Goal: Task Accomplishment & Management: Manage account settings

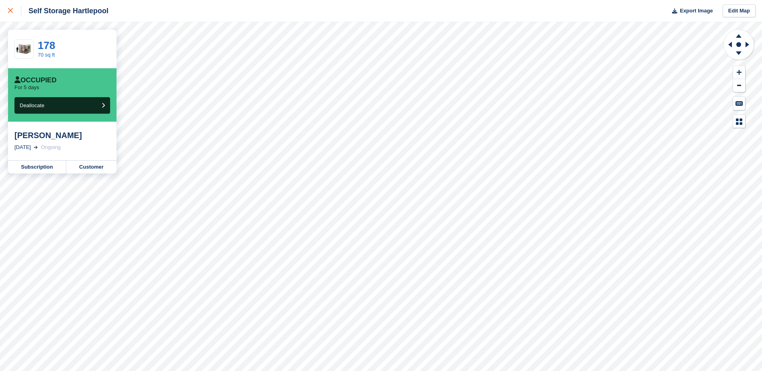
click at [14, 6] on div at bounding box center [14, 11] width 13 height 10
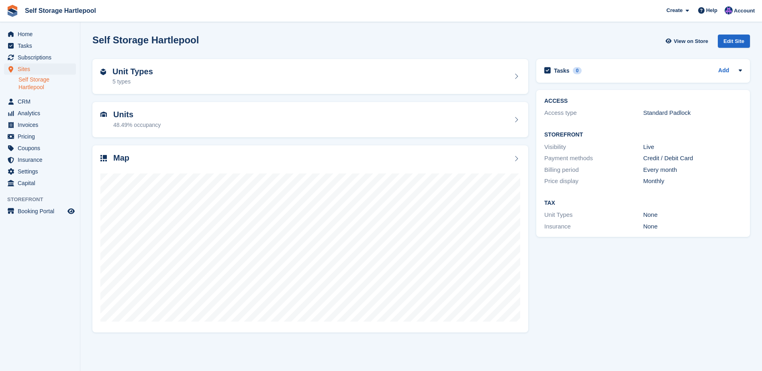
click at [310, 42] on div "Self Storage Hartlepool View on Store Edit Site" at bounding box center [420, 41] width 657 height 13
click at [25, 31] on span "Home" at bounding box center [42, 34] width 48 height 11
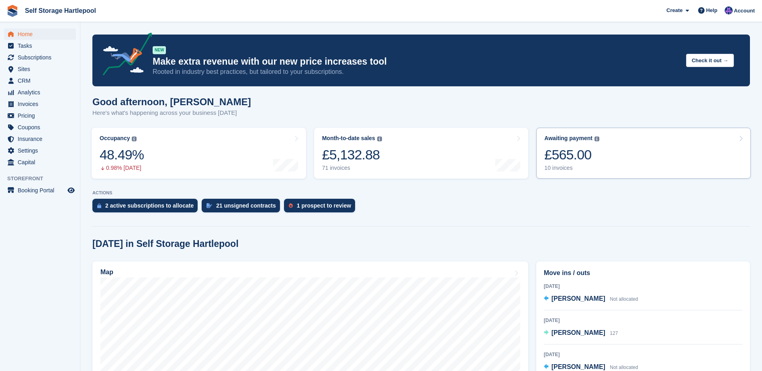
click at [606, 167] on link "Awaiting payment The total outstanding balance on all open invoices. £565.00 10…" at bounding box center [643, 153] width 214 height 51
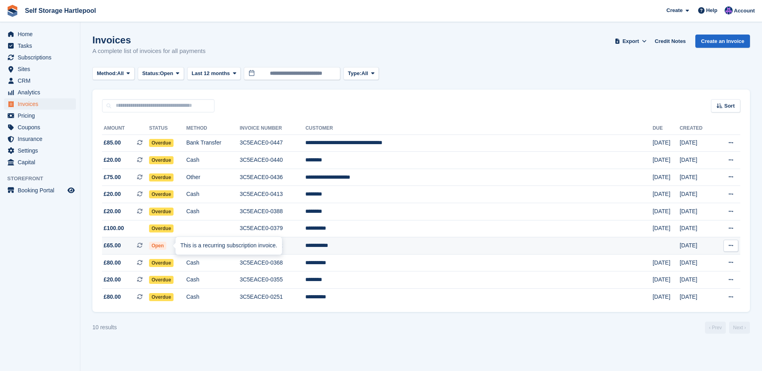
click at [179, 247] on div "This is a recurring subscription invoice." at bounding box center [228, 246] width 106 height 18
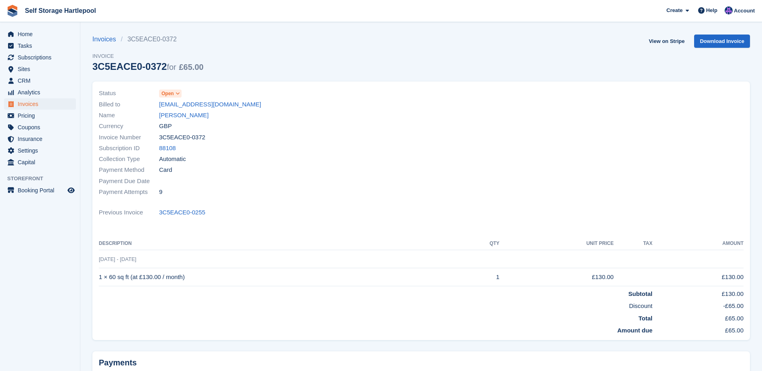
click at [183, 95] on div "Status Open" at bounding box center [258, 93] width 318 height 11
click at [179, 94] on icon at bounding box center [177, 93] width 4 height 5
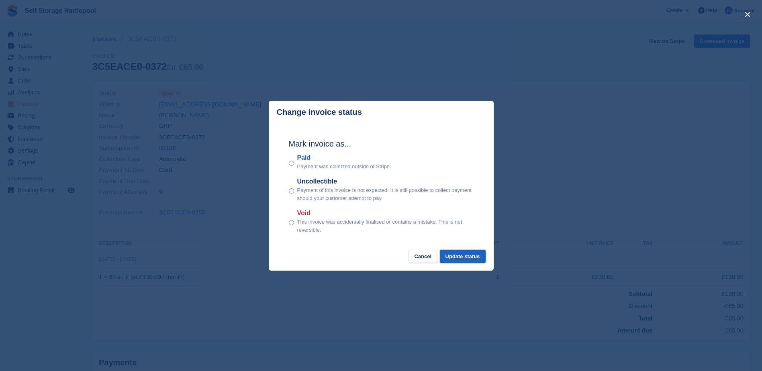
click at [464, 256] on button "Update status" at bounding box center [463, 256] width 46 height 13
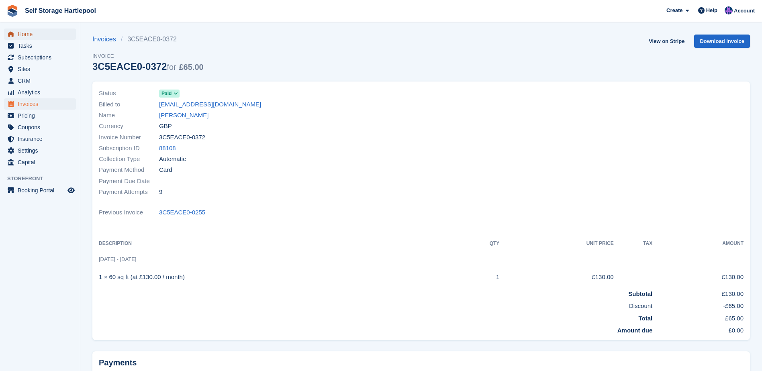
click at [27, 36] on span "Home" at bounding box center [42, 34] width 48 height 11
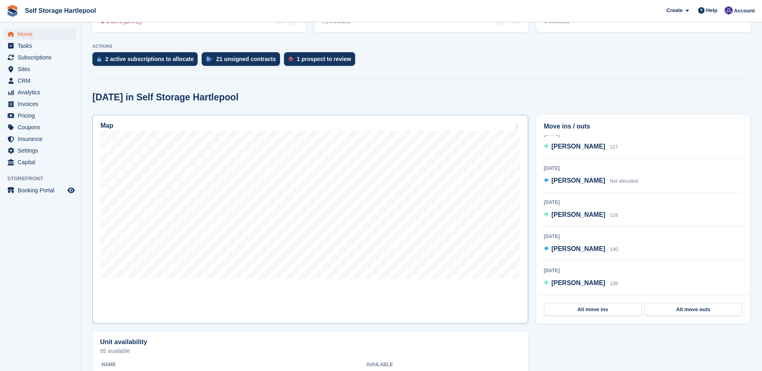
scroll to position [161, 0]
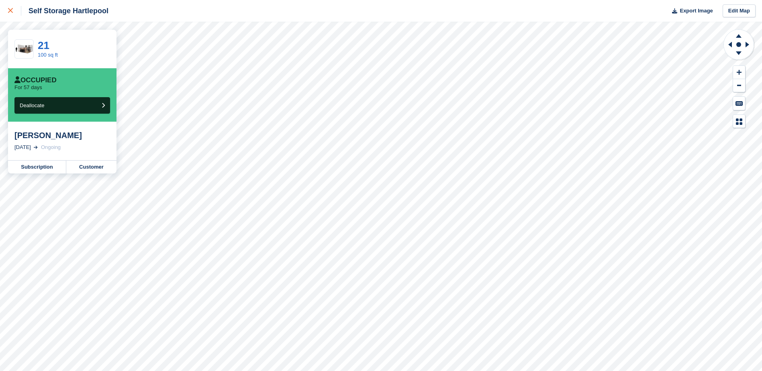
click at [4, 10] on link at bounding box center [10, 11] width 21 height 22
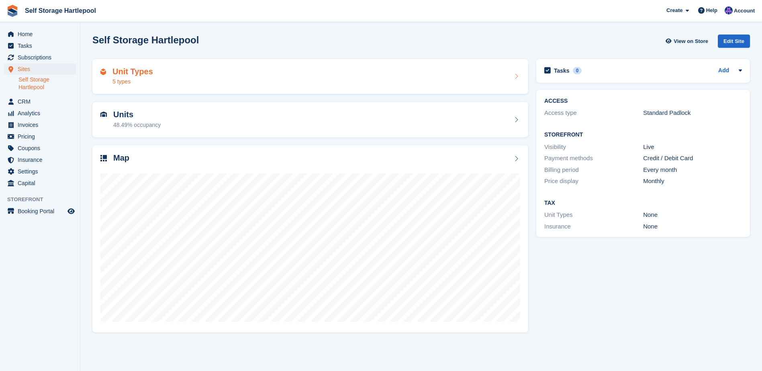
click at [149, 78] on div "5 types" at bounding box center [132, 81] width 41 height 8
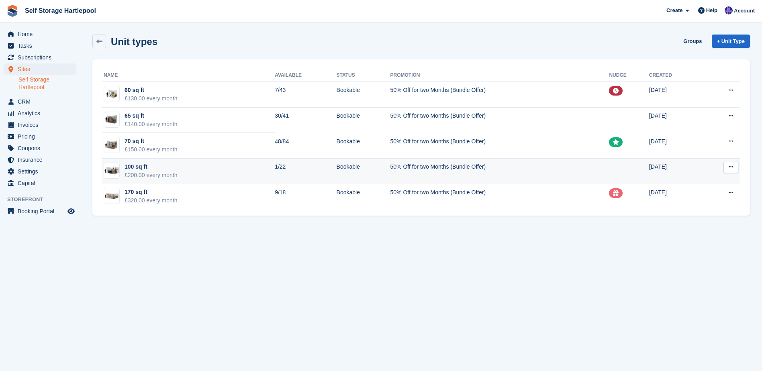
click at [230, 171] on td "100 sq ft £200.00 every month" at bounding box center [188, 172] width 173 height 26
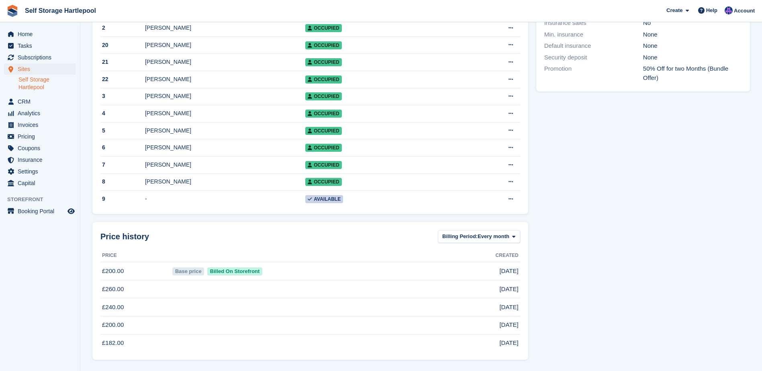
scroll to position [337, 0]
click at [145, 202] on td "-" at bounding box center [225, 199] width 160 height 17
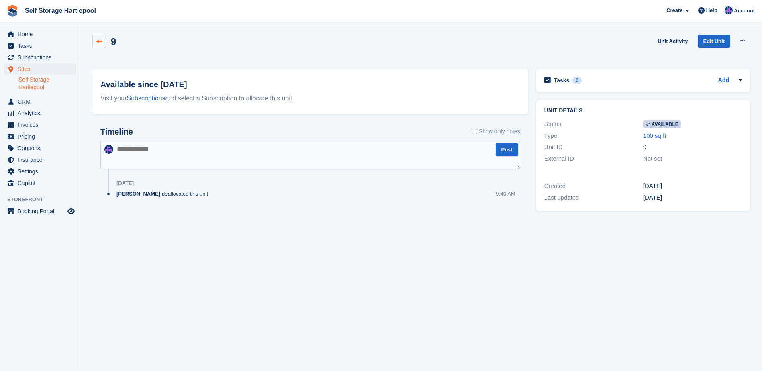
click at [102, 43] on link at bounding box center [99, 42] width 14 height 14
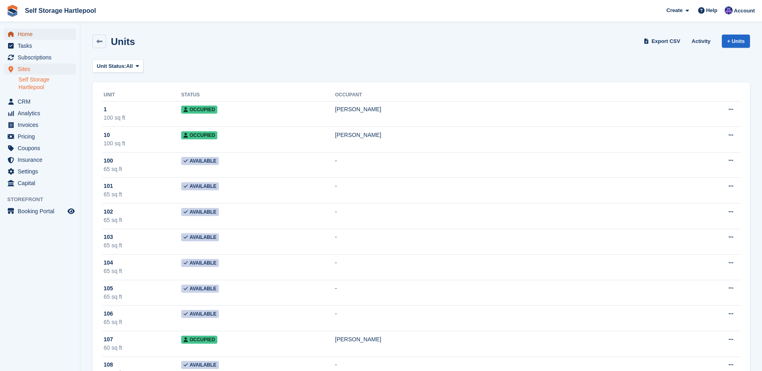
click at [35, 35] on span "Home" at bounding box center [42, 34] width 48 height 11
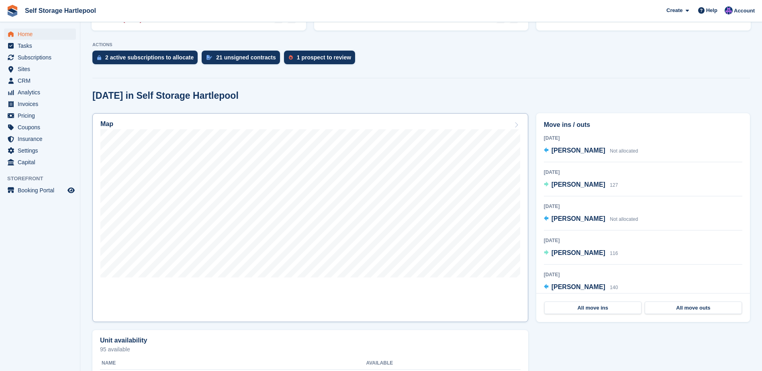
scroll to position [161, 0]
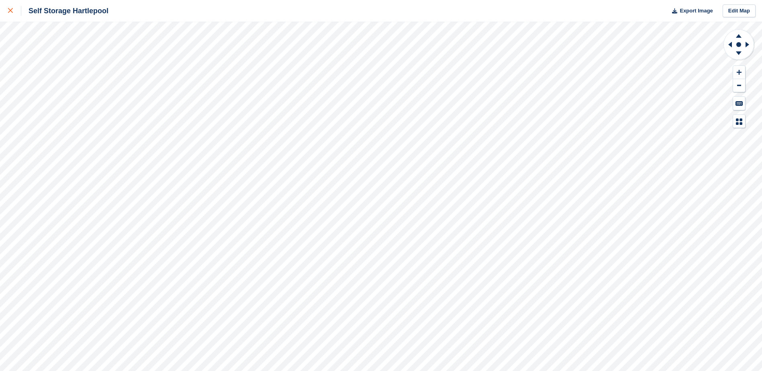
click at [3, 6] on link at bounding box center [10, 11] width 21 height 22
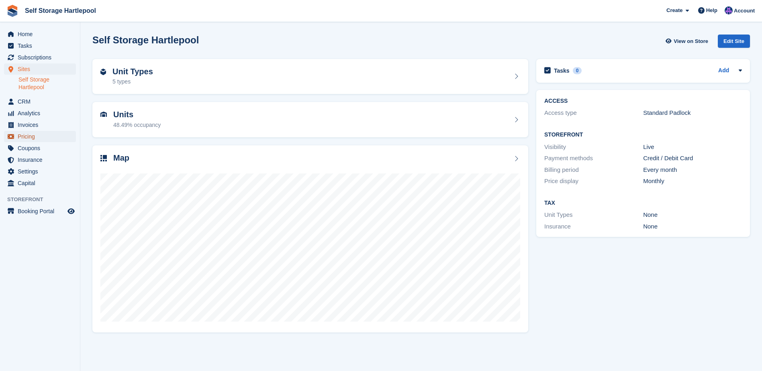
click at [18, 138] on span "Pricing" at bounding box center [42, 136] width 48 height 11
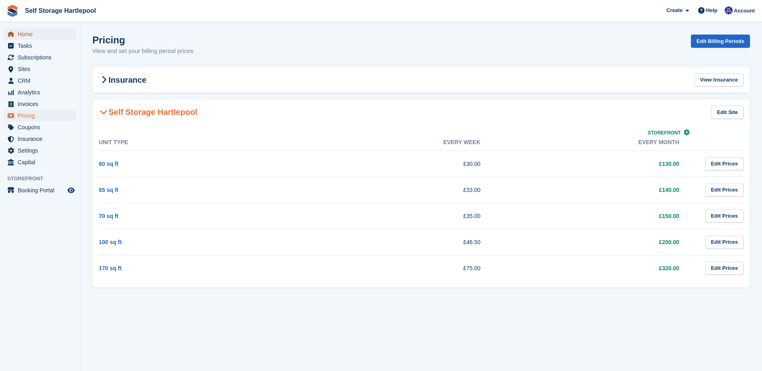
click at [40, 35] on span "Home" at bounding box center [42, 34] width 48 height 11
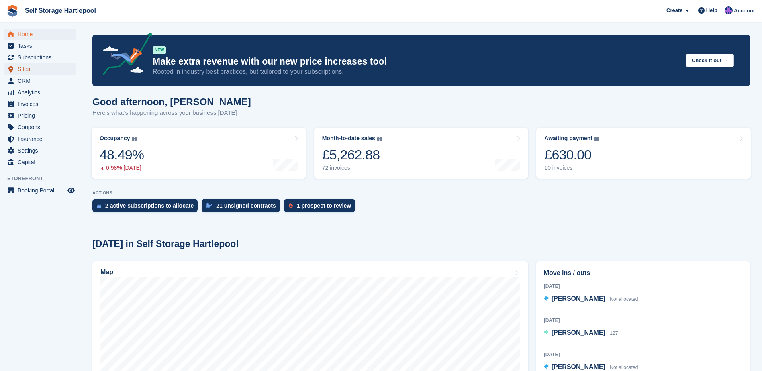
click at [29, 72] on span "Sites" at bounding box center [42, 68] width 48 height 11
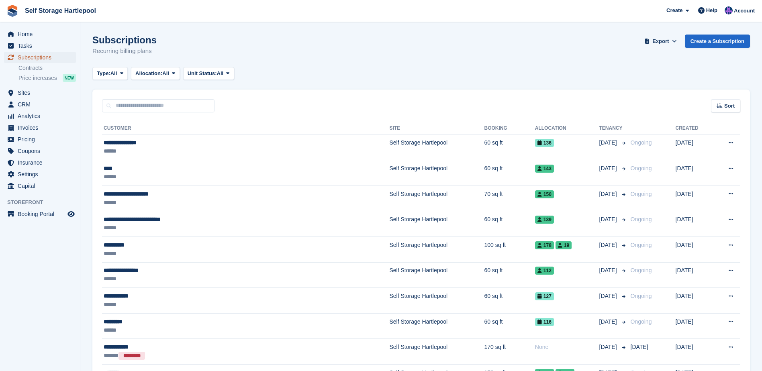
click at [33, 58] on span "Subscriptions" at bounding box center [42, 57] width 48 height 11
click at [147, 105] on input "text" at bounding box center [158, 105] width 112 height 13
type input "******"
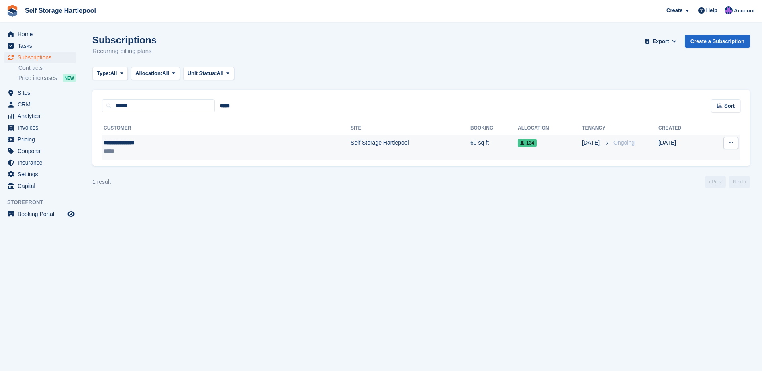
click at [126, 150] on div "*****" at bounding box center [163, 151] width 119 height 8
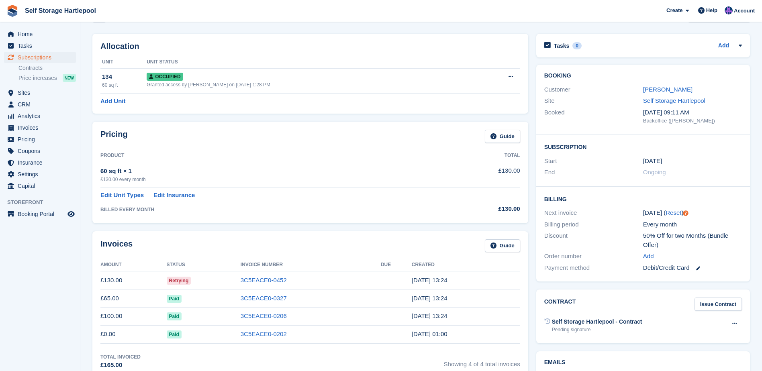
scroll to position [40, 0]
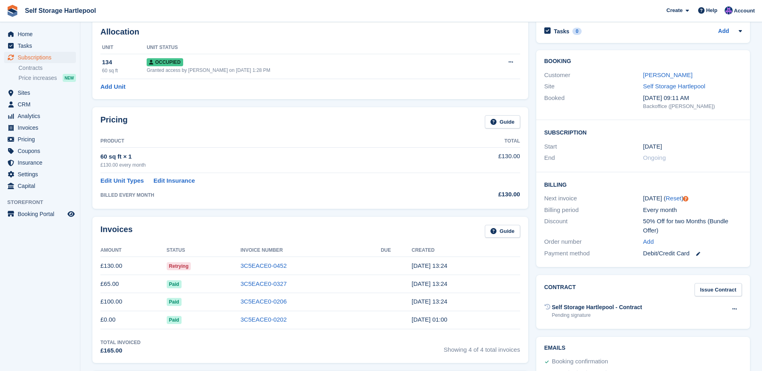
click at [177, 267] on span "Retrying" at bounding box center [179, 266] width 24 height 8
click at [255, 263] on link "3C5EACE0-0452" at bounding box center [263, 265] width 46 height 7
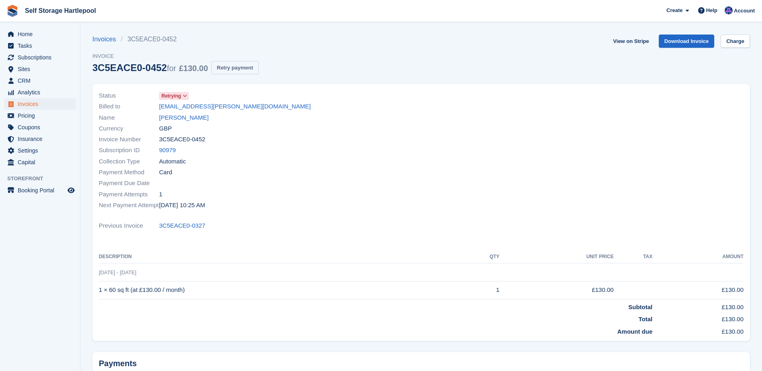
click at [234, 69] on button "Retry payment" at bounding box center [234, 67] width 47 height 13
